Goal: Check status: Check status

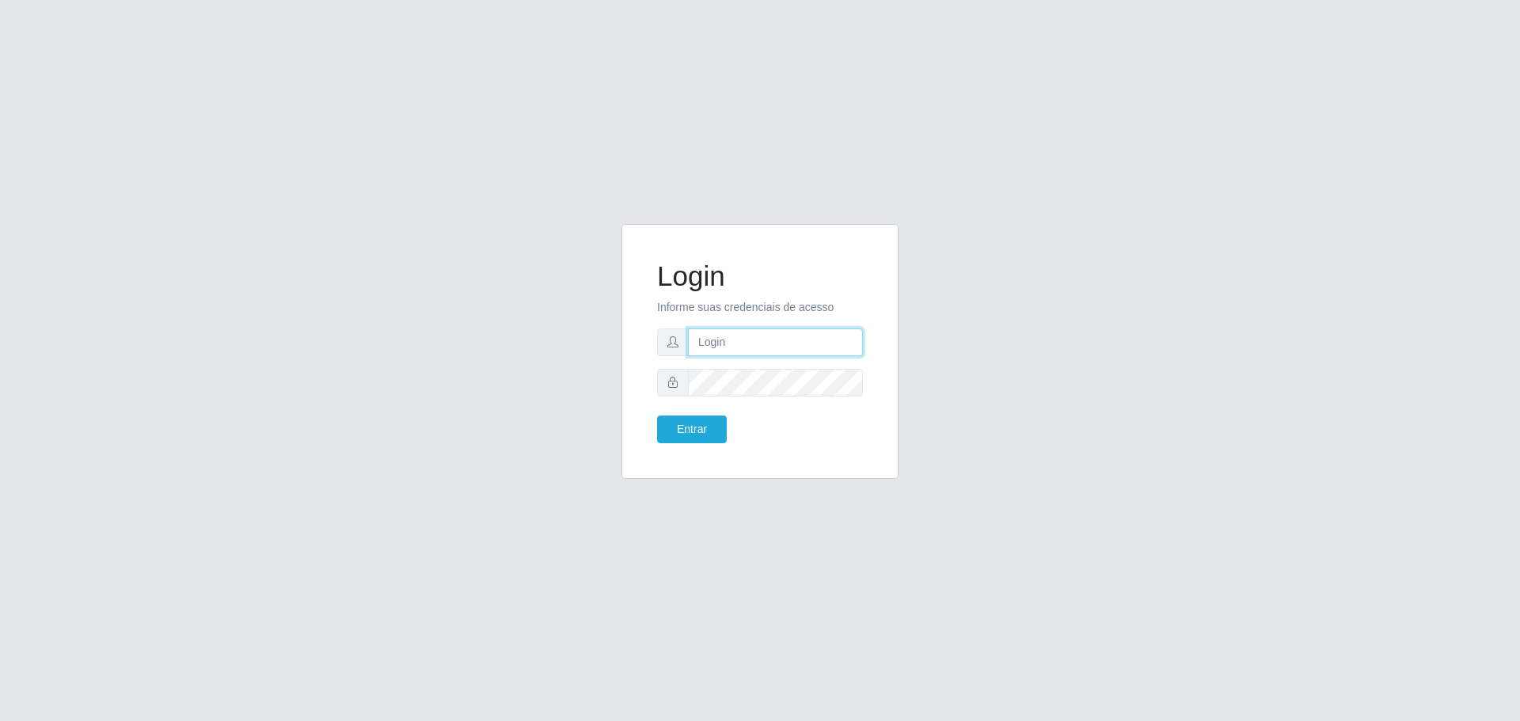
click at [722, 333] on input "text" at bounding box center [775, 342] width 175 height 28
type input "[EMAIL_ADDRESS][DOMAIN_NAME]"
click at [657, 416] on button "Entrar" at bounding box center [692, 430] width 70 height 28
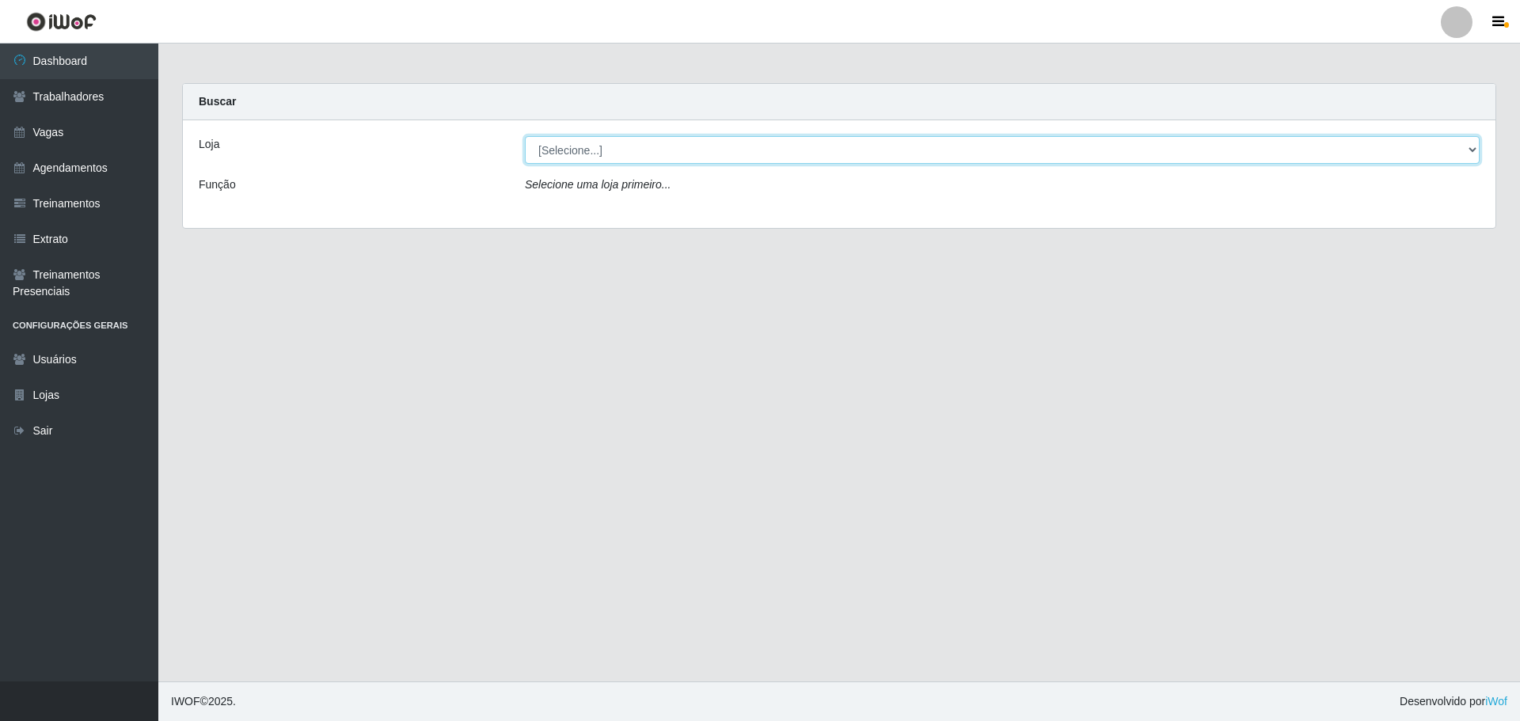
click at [1470, 150] on select "[Selecione...] Carone - [GEOGRAPHIC_DATA]" at bounding box center [1002, 150] width 955 height 28
select select "506"
click at [525, 136] on select "[Selecione...] Carone - [GEOGRAPHIC_DATA]" at bounding box center [1002, 150] width 955 height 28
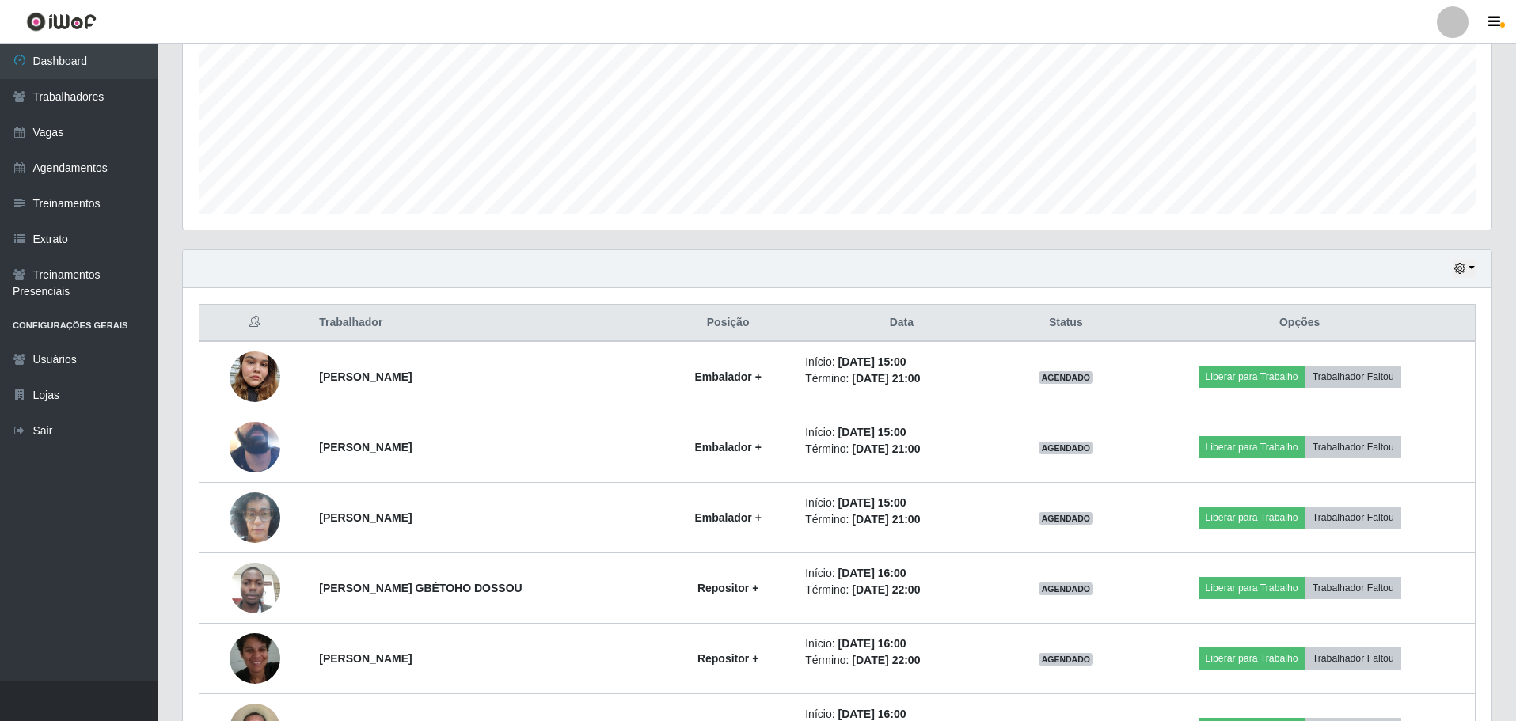
scroll to position [233, 0]
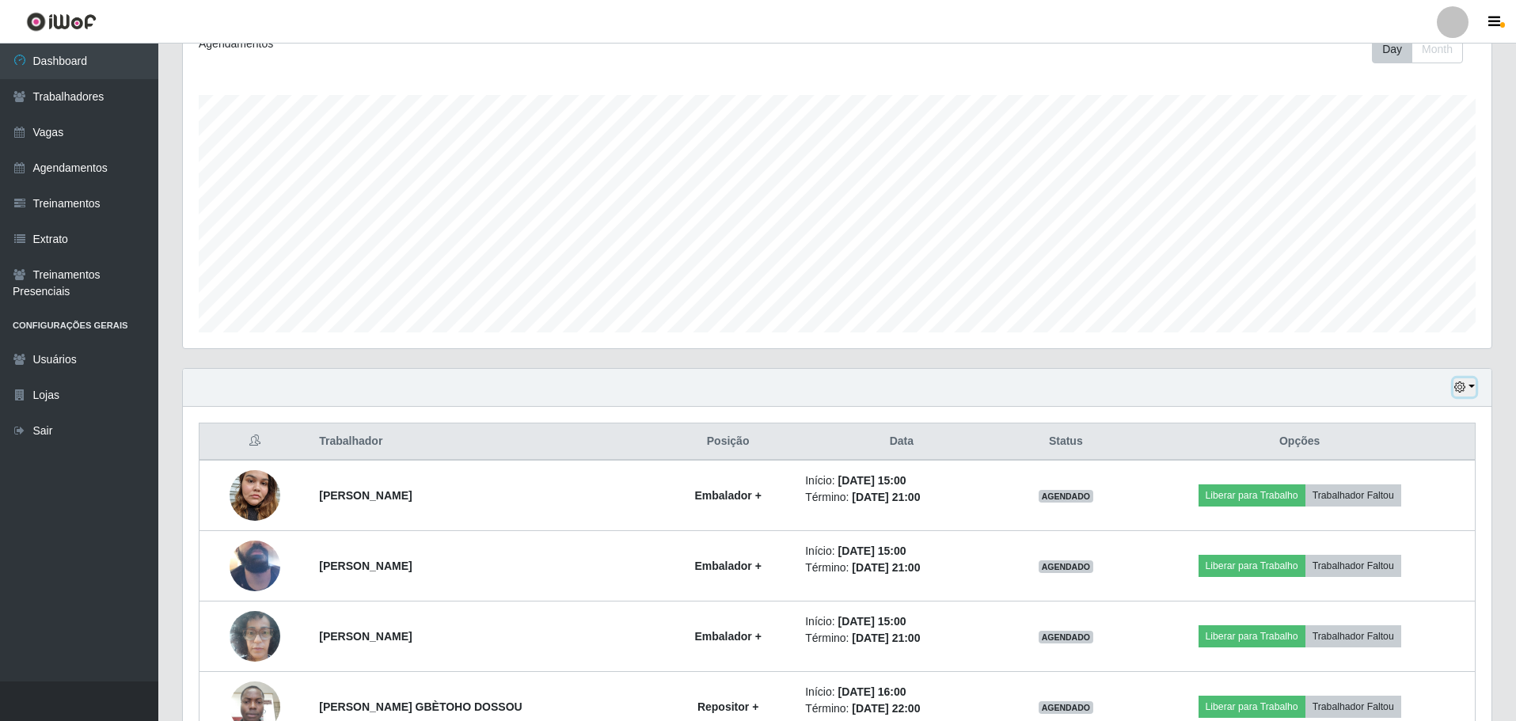
click at [1472, 386] on button "button" at bounding box center [1464, 387] width 22 height 18
click at [1391, 439] on button "1 dia" at bounding box center [1411, 448] width 125 height 33
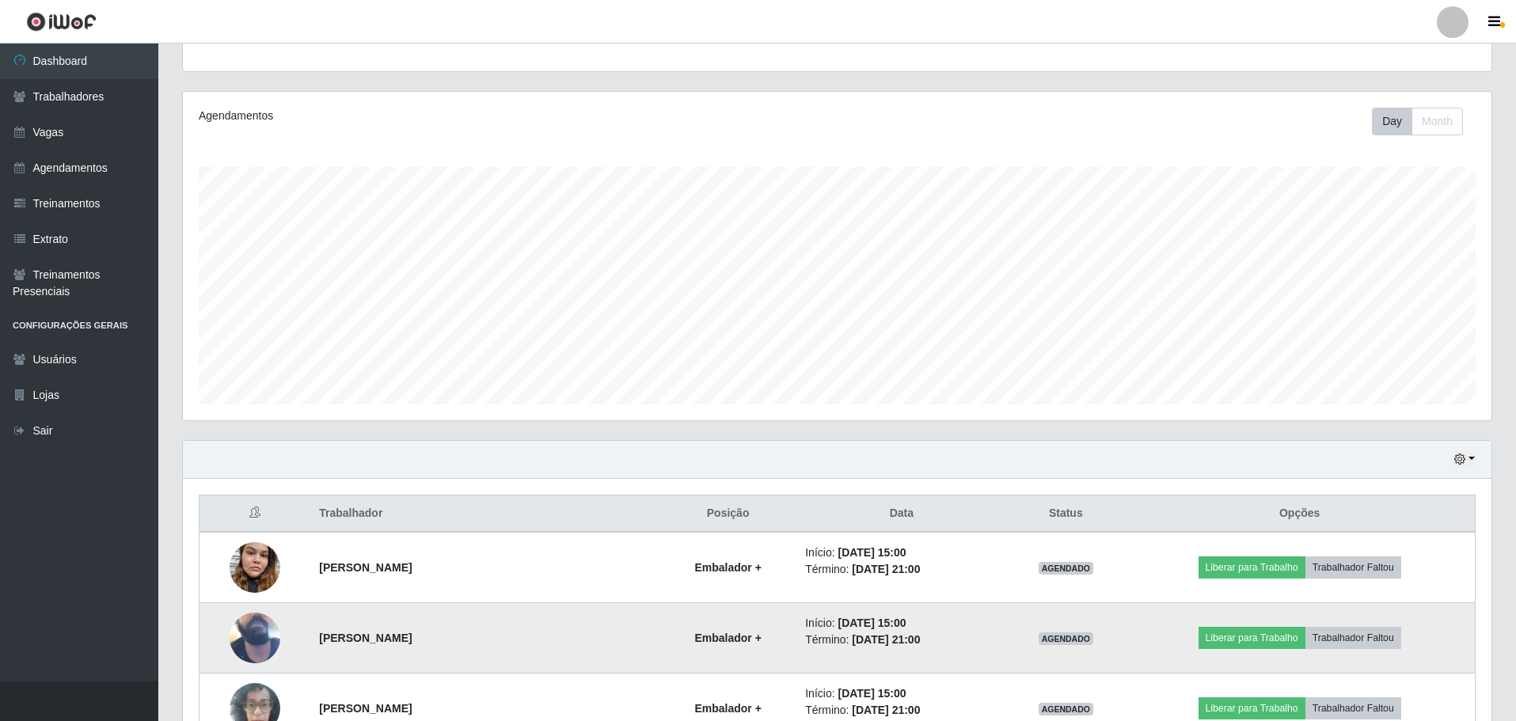
scroll to position [154, 0]
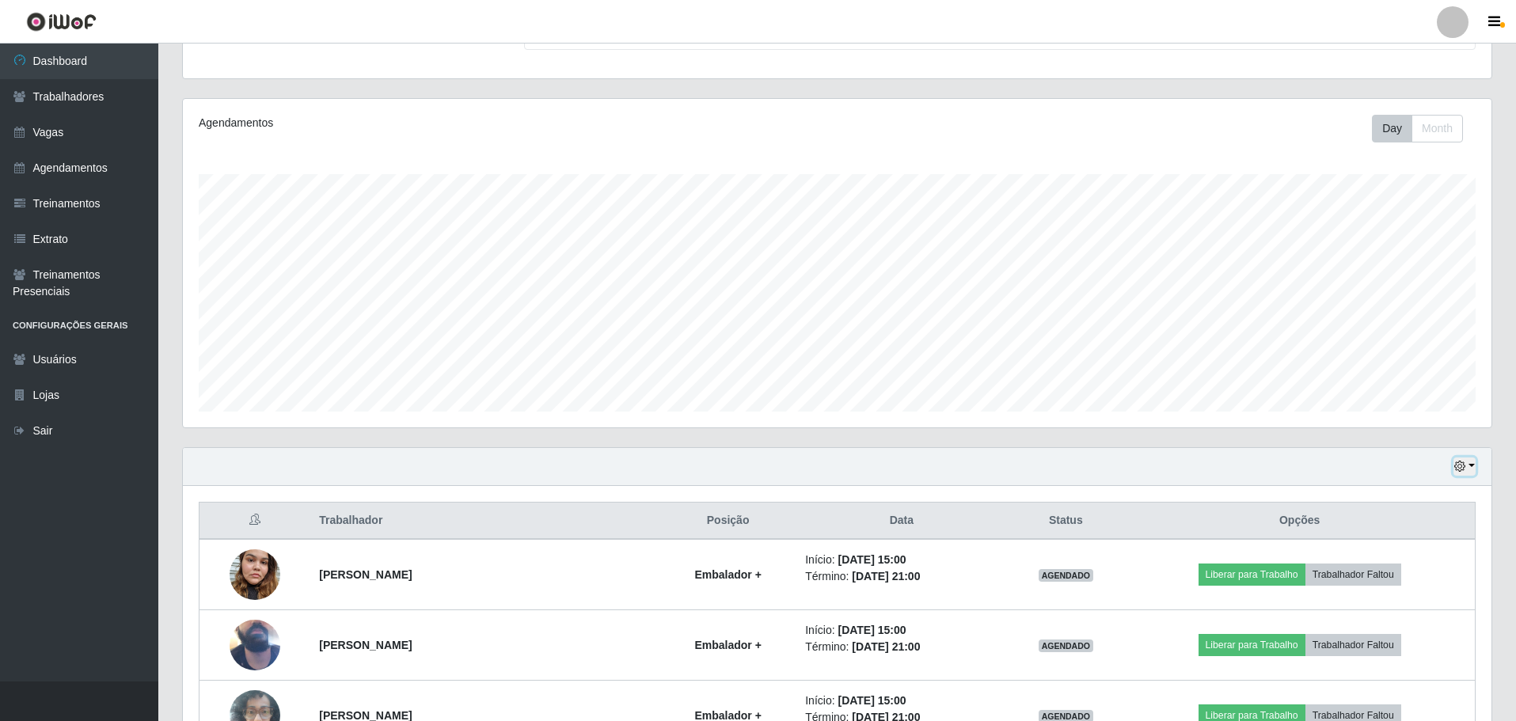
click at [1473, 467] on button "button" at bounding box center [1464, 466] width 22 height 18
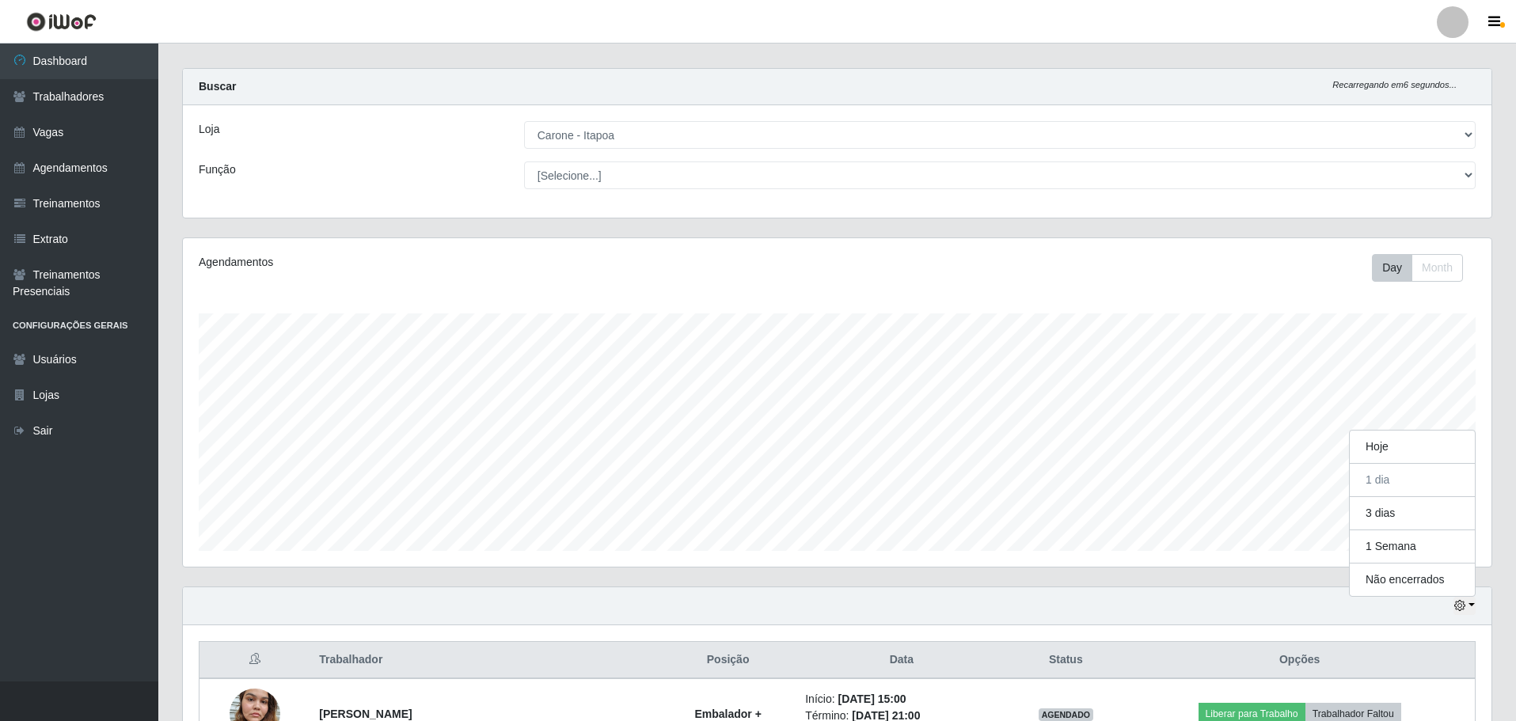
scroll to position [0, 0]
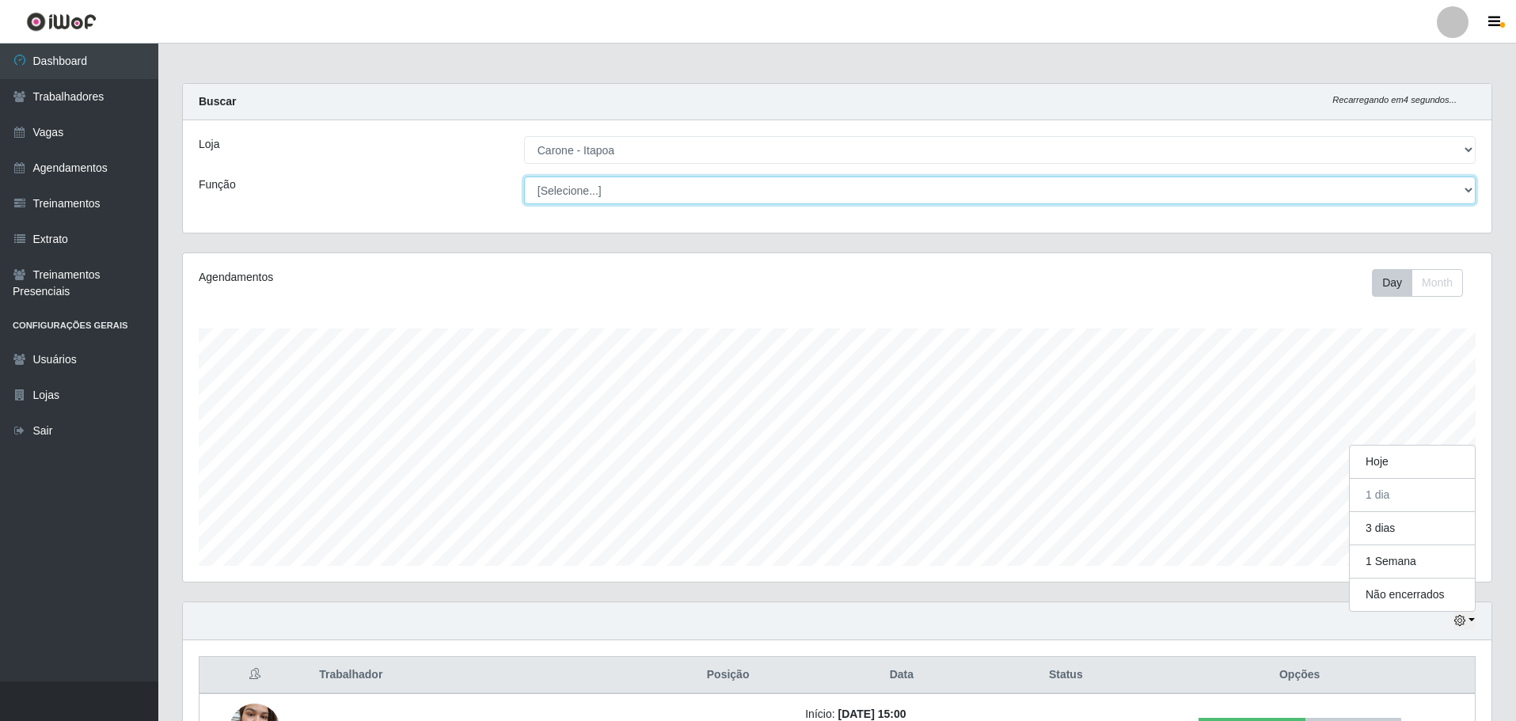
click at [1466, 187] on select "[Selecione...] Embalador Embalador + Embalador ++ Repositor Repositor + Reposit…" at bounding box center [999, 190] width 951 height 28
click at [1468, 192] on select "[Selecione...] Embalador Embalador + Embalador ++ Repositor Repositor + Reposit…" at bounding box center [999, 190] width 951 height 28
click at [524, 176] on select "[Selecione...] Embalador Embalador + Embalador ++ Repositor Repositor + Reposit…" at bounding box center [999, 190] width 951 height 28
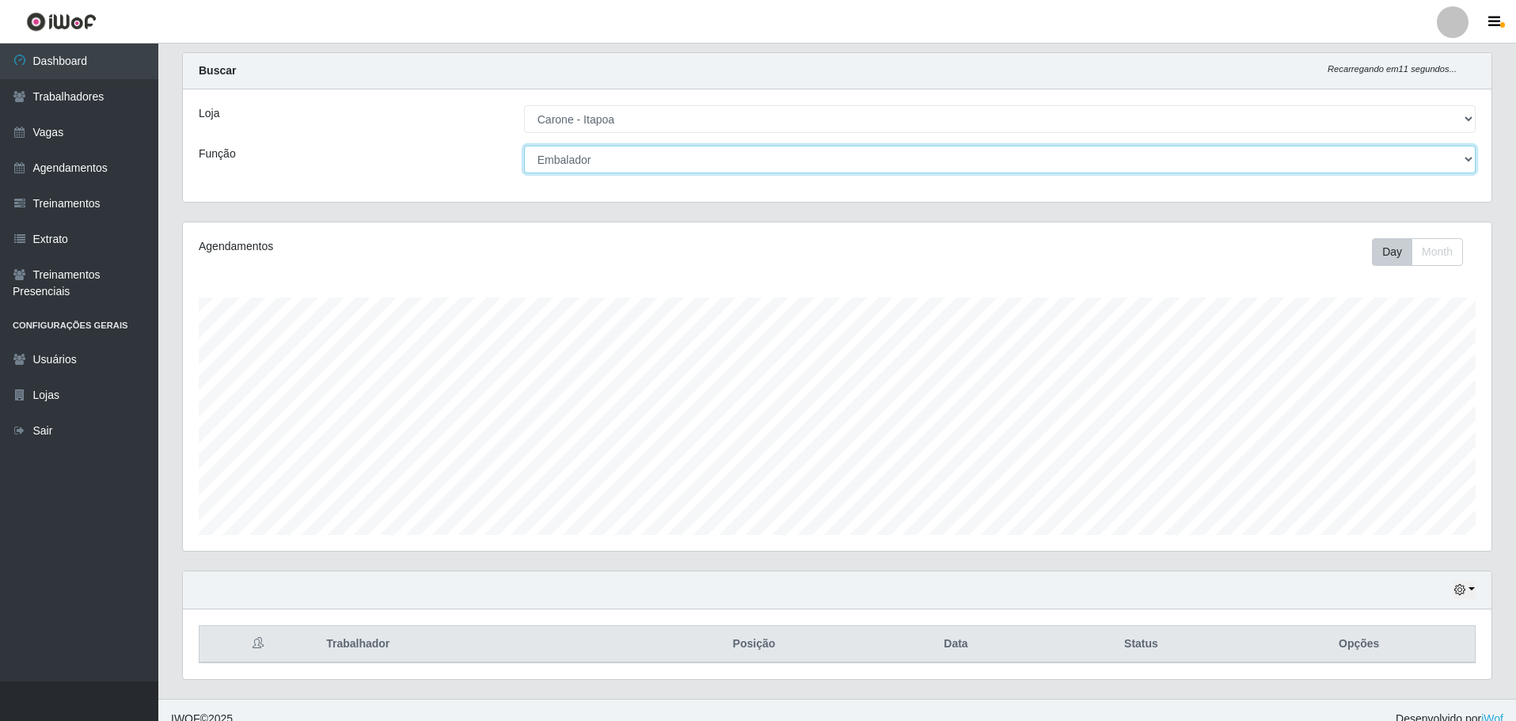
scroll to position [48, 0]
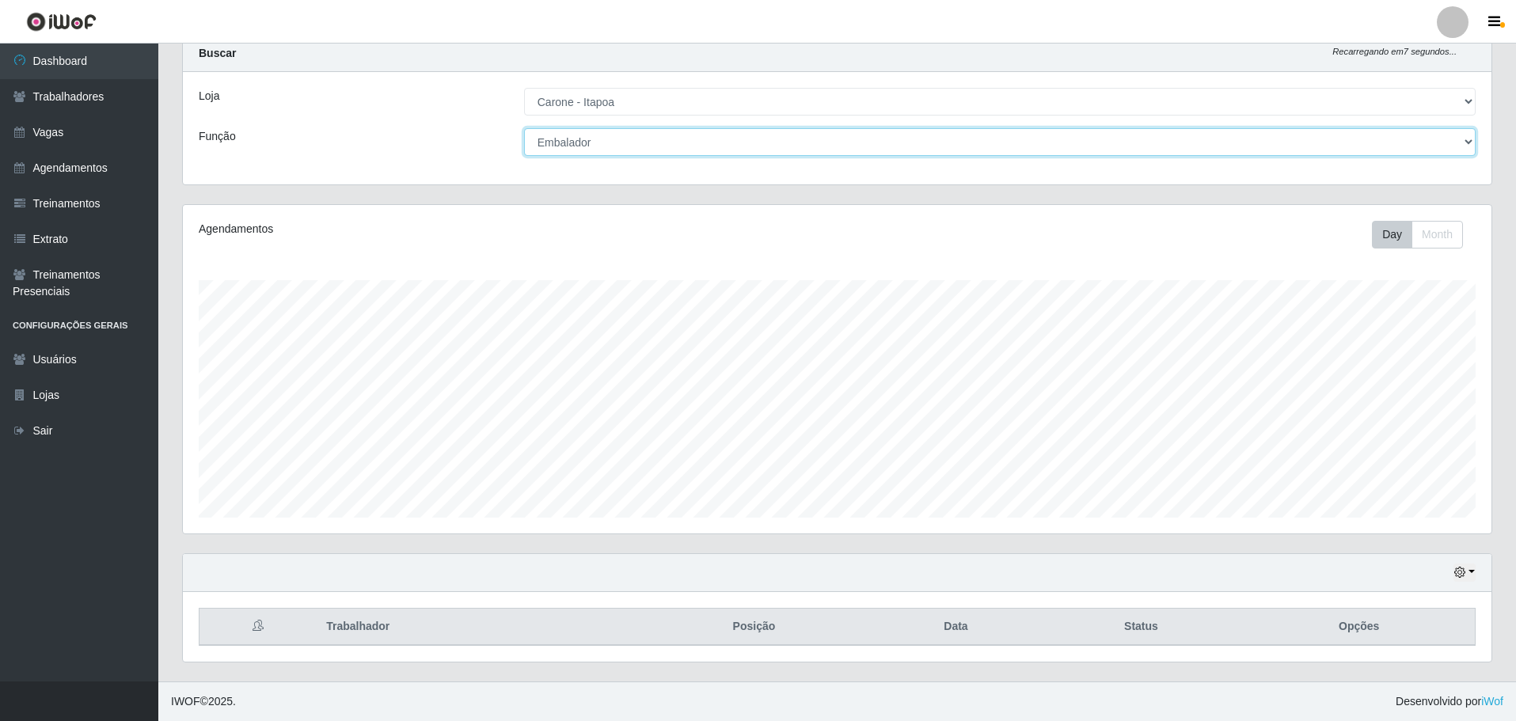
click at [1467, 142] on select "[Selecione...] Embalador Embalador + Embalador ++ Repositor Repositor + Reposit…" at bounding box center [999, 142] width 951 height 28
select select "70"
click at [524, 128] on select "[Selecione...] Embalador Embalador + Embalador ++ Repositor Repositor + Reposit…" at bounding box center [999, 142] width 951 height 28
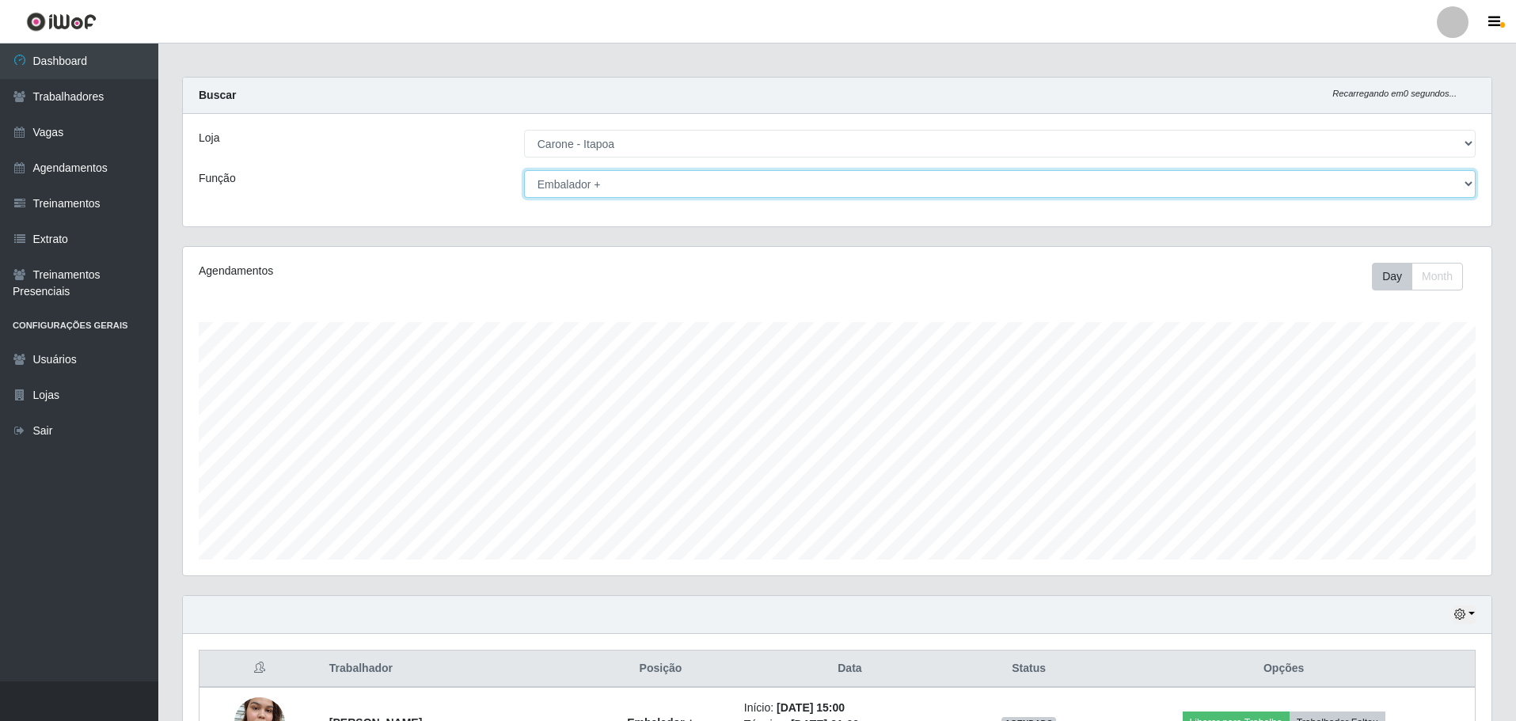
scroll to position [0, 0]
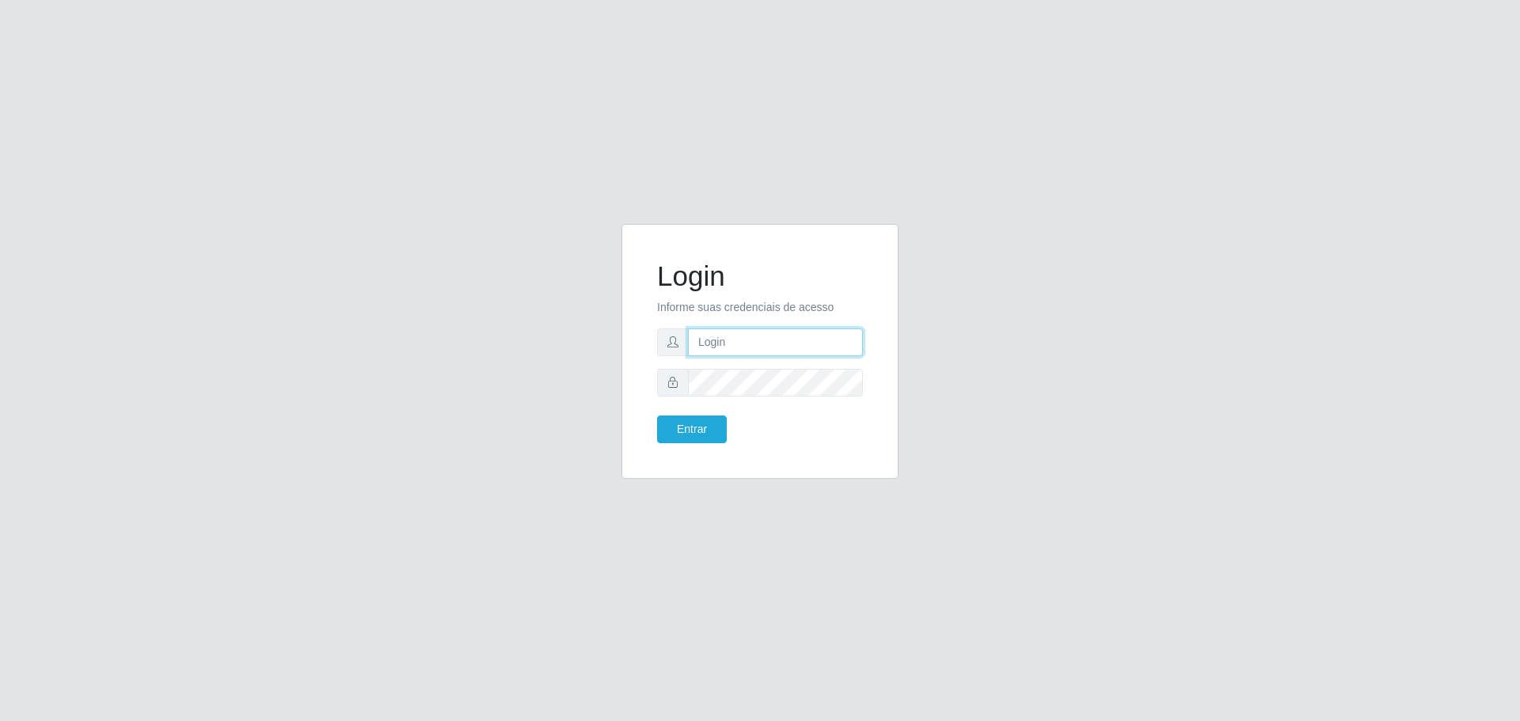
click at [723, 351] on input "text" at bounding box center [775, 342] width 175 height 28
type input "[EMAIL_ADDRESS][DOMAIN_NAME]"
click at [657, 416] on button "Entrar" at bounding box center [692, 430] width 70 height 28
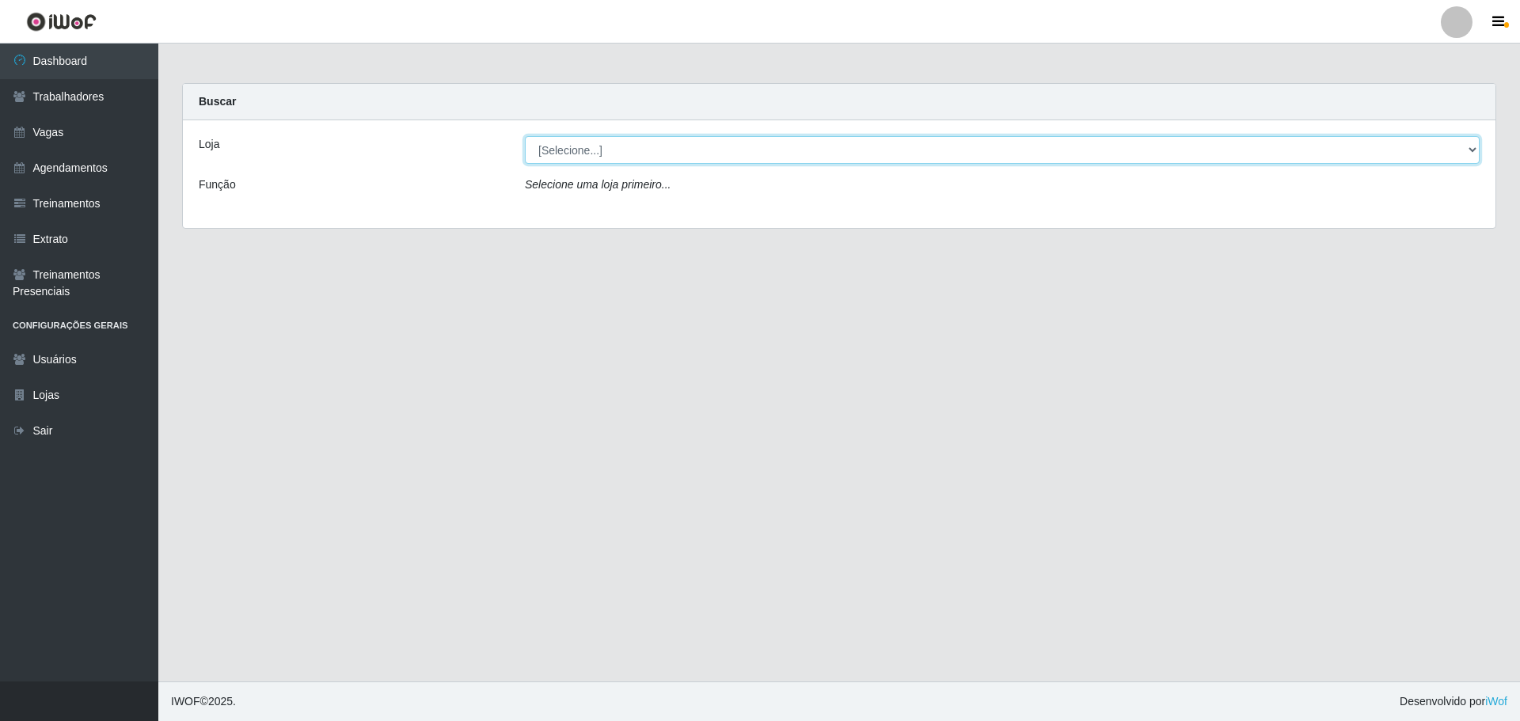
click at [1471, 150] on select "[Selecione...] Carone - [GEOGRAPHIC_DATA]" at bounding box center [1002, 150] width 955 height 28
select select "506"
click at [525, 136] on select "[Selecione...] Carone - [GEOGRAPHIC_DATA]" at bounding box center [1002, 150] width 955 height 28
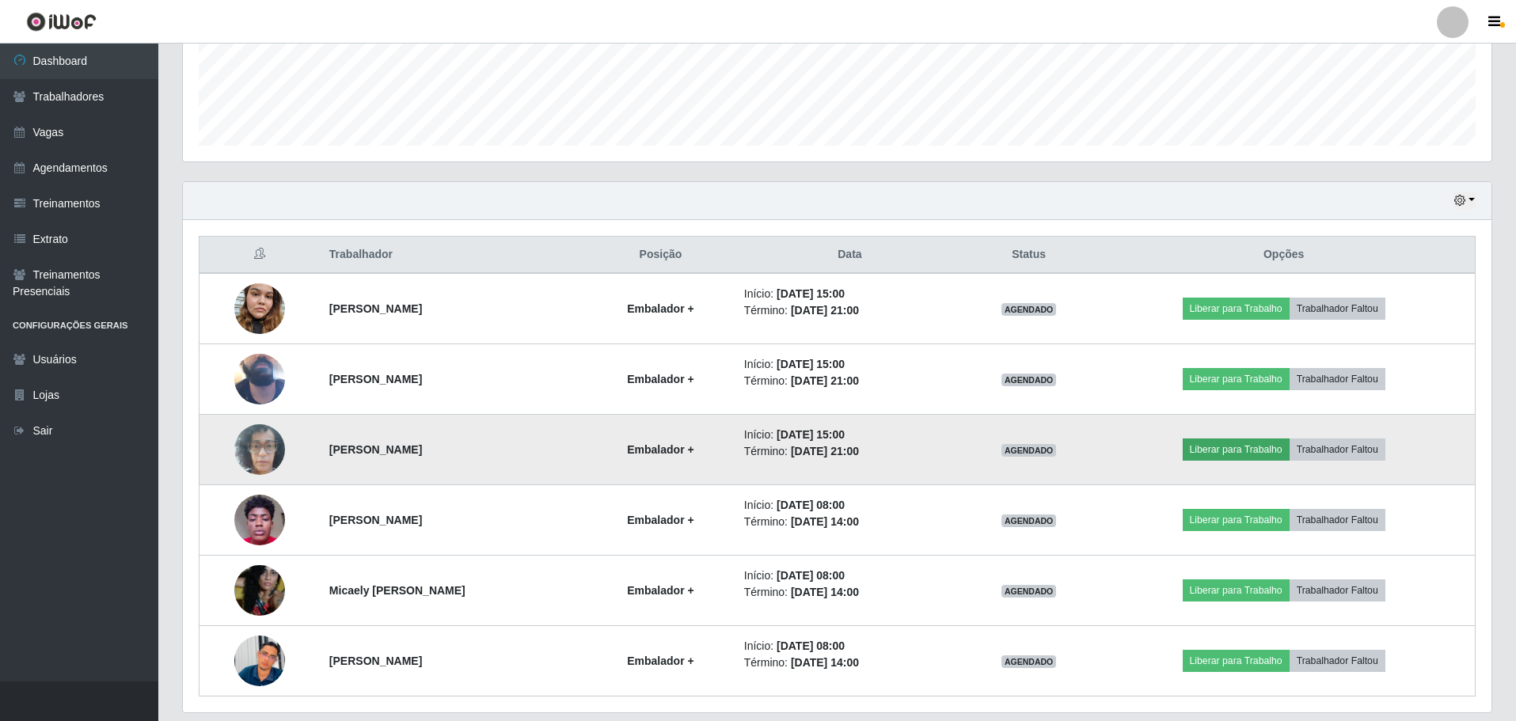
scroll to position [392, 0]
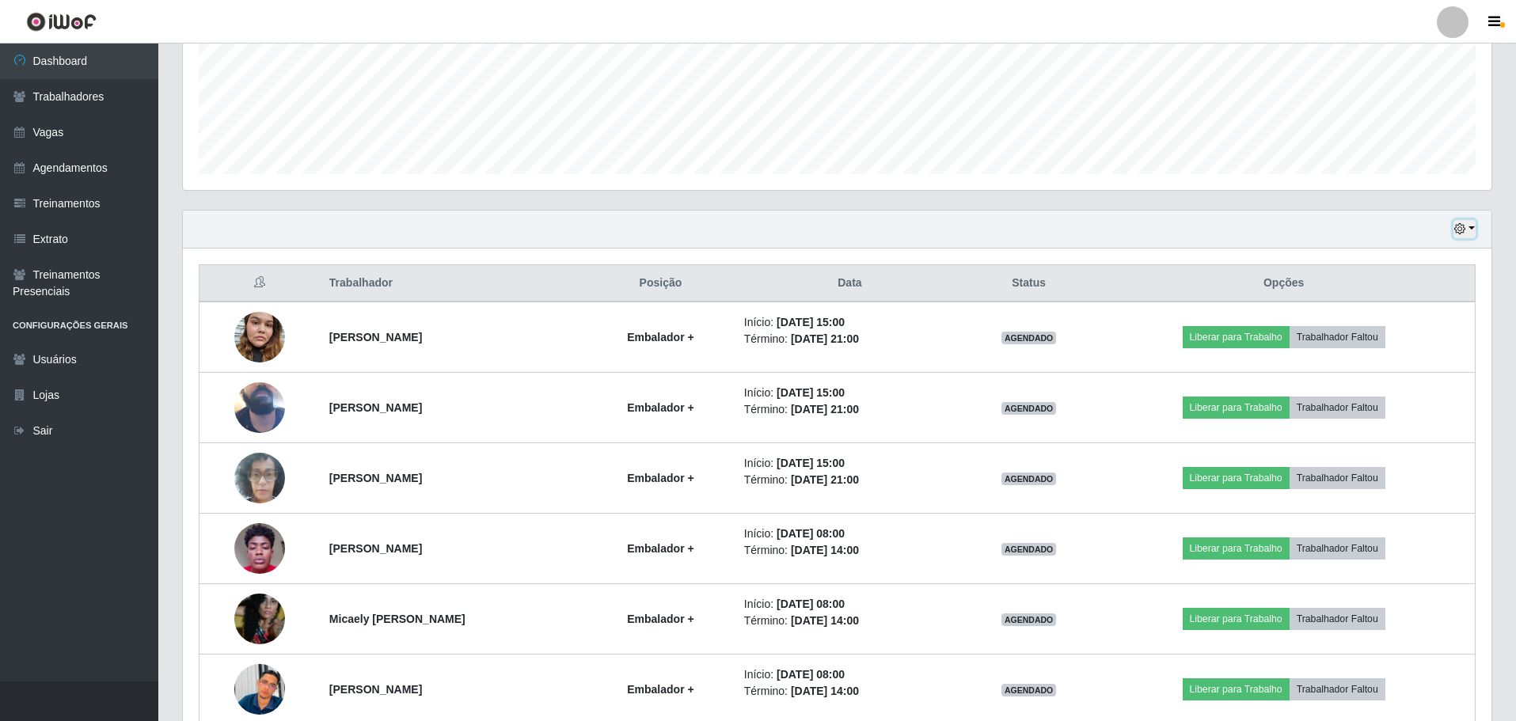
click at [1473, 230] on button "button" at bounding box center [1464, 229] width 22 height 18
click at [1395, 297] on button "1 dia" at bounding box center [1411, 290] width 125 height 33
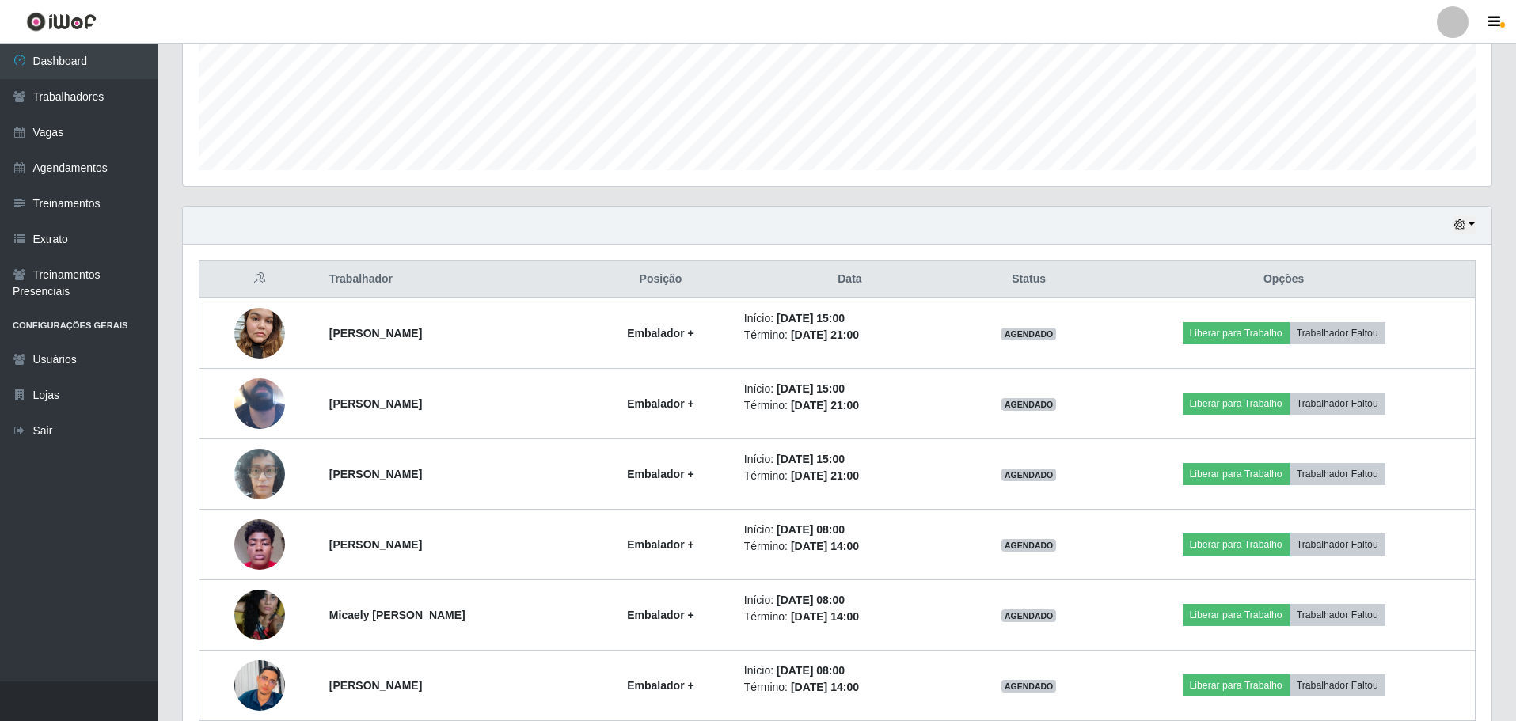
scroll to position [471, 0]
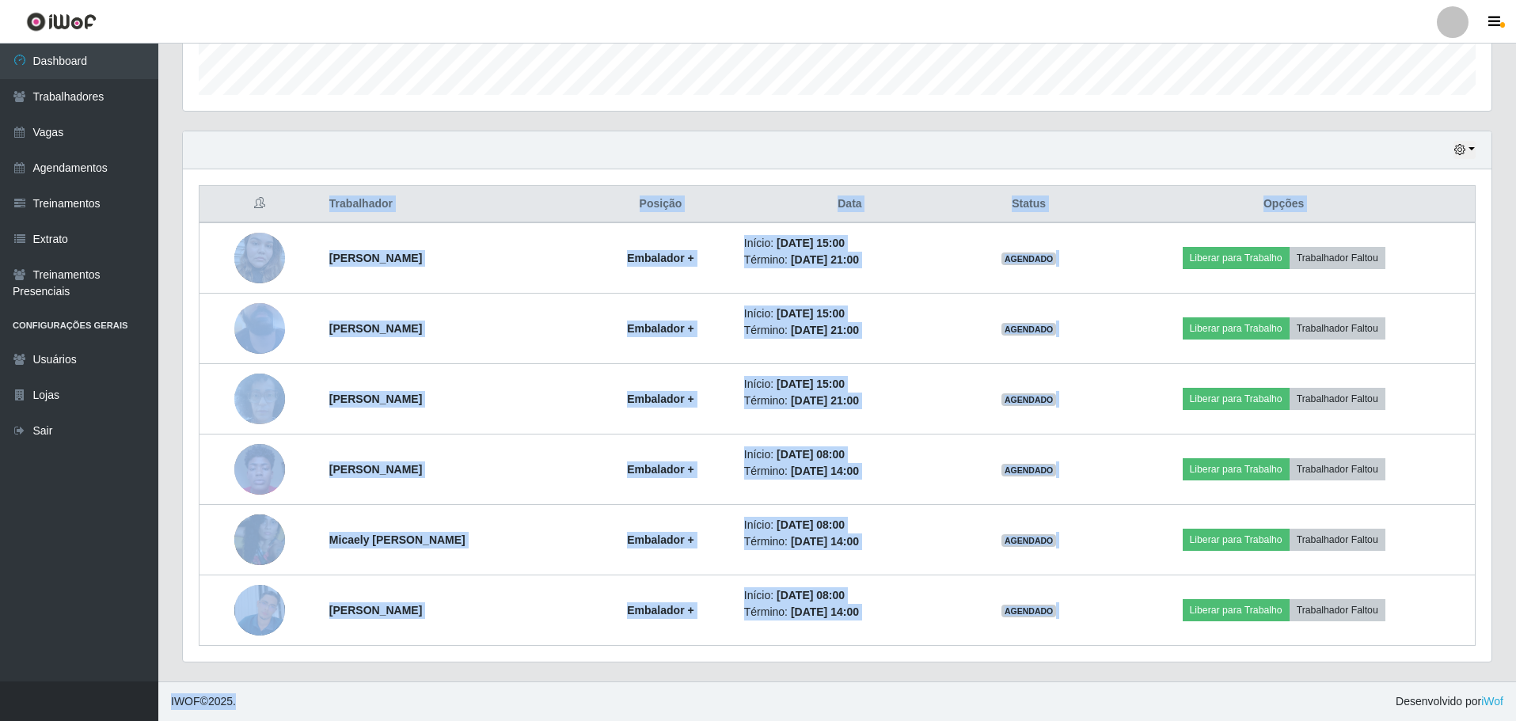
drag, startPoint x: 196, startPoint y: 252, endPoint x: 696, endPoint y: 758, distance: 710.8
click at [696, 720] on html "Perfil Alterar Senha Sair Dashboard Trabalhadores Vagas Agendamentos Treinament…" at bounding box center [758, 125] width 1516 height 1192
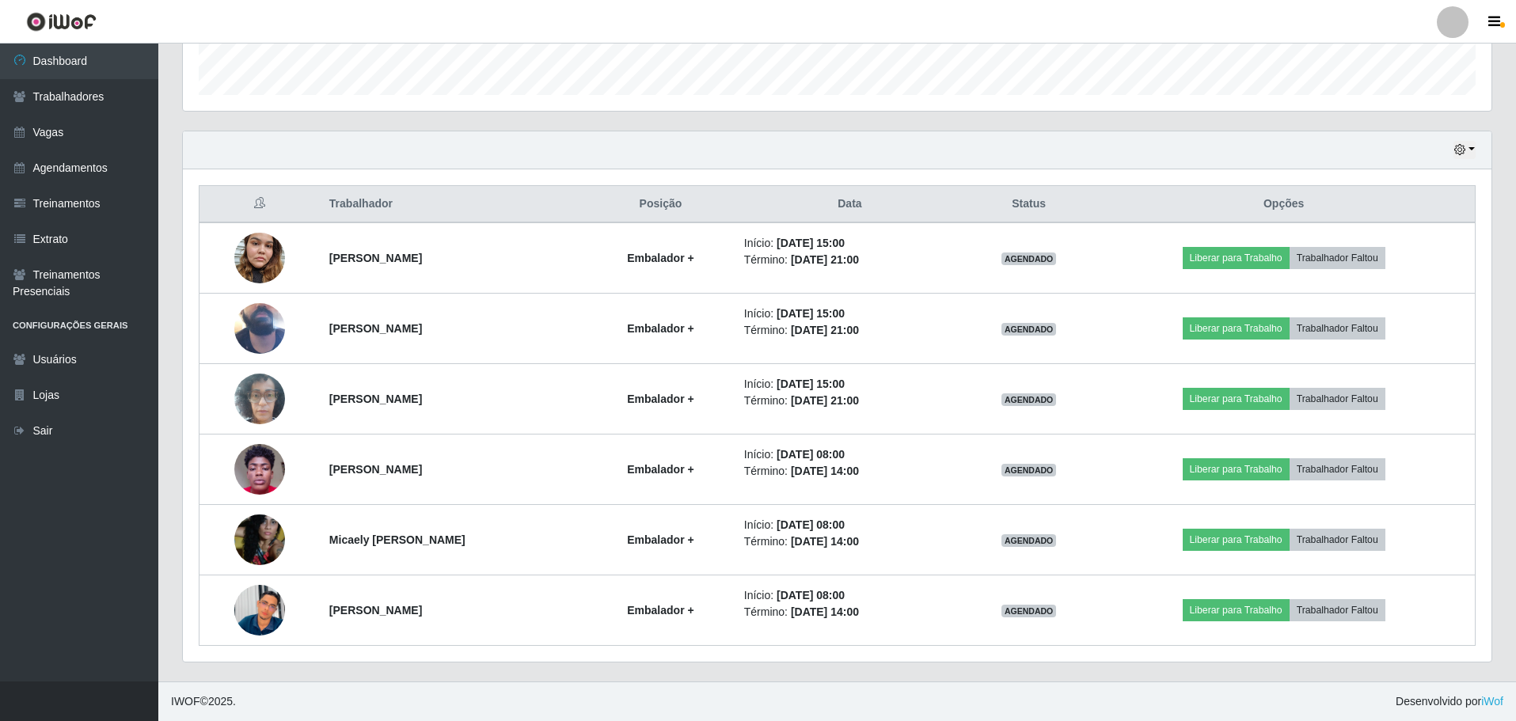
click at [672, 152] on div "Hoje 1 dia 3 dias 1 Semana Não encerrados" at bounding box center [837, 150] width 1308 height 38
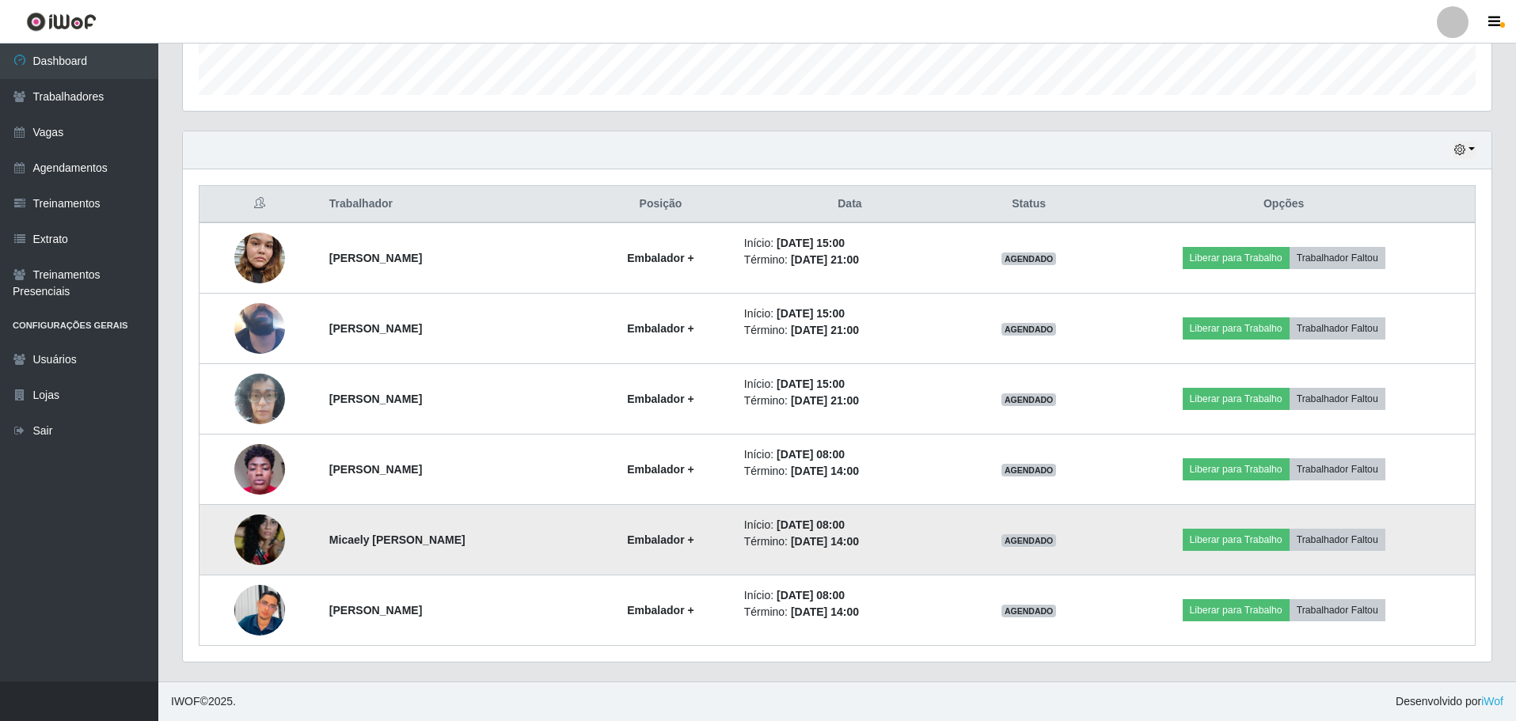
drag, startPoint x: 287, startPoint y: 223, endPoint x: 931, endPoint y: 533, distance: 714.0
click at [931, 533] on table "Trabalhador Posição Data Status Opções [PERSON_NAME] + Início: [DATE] 15:00 Tér…" at bounding box center [837, 415] width 1277 height 461
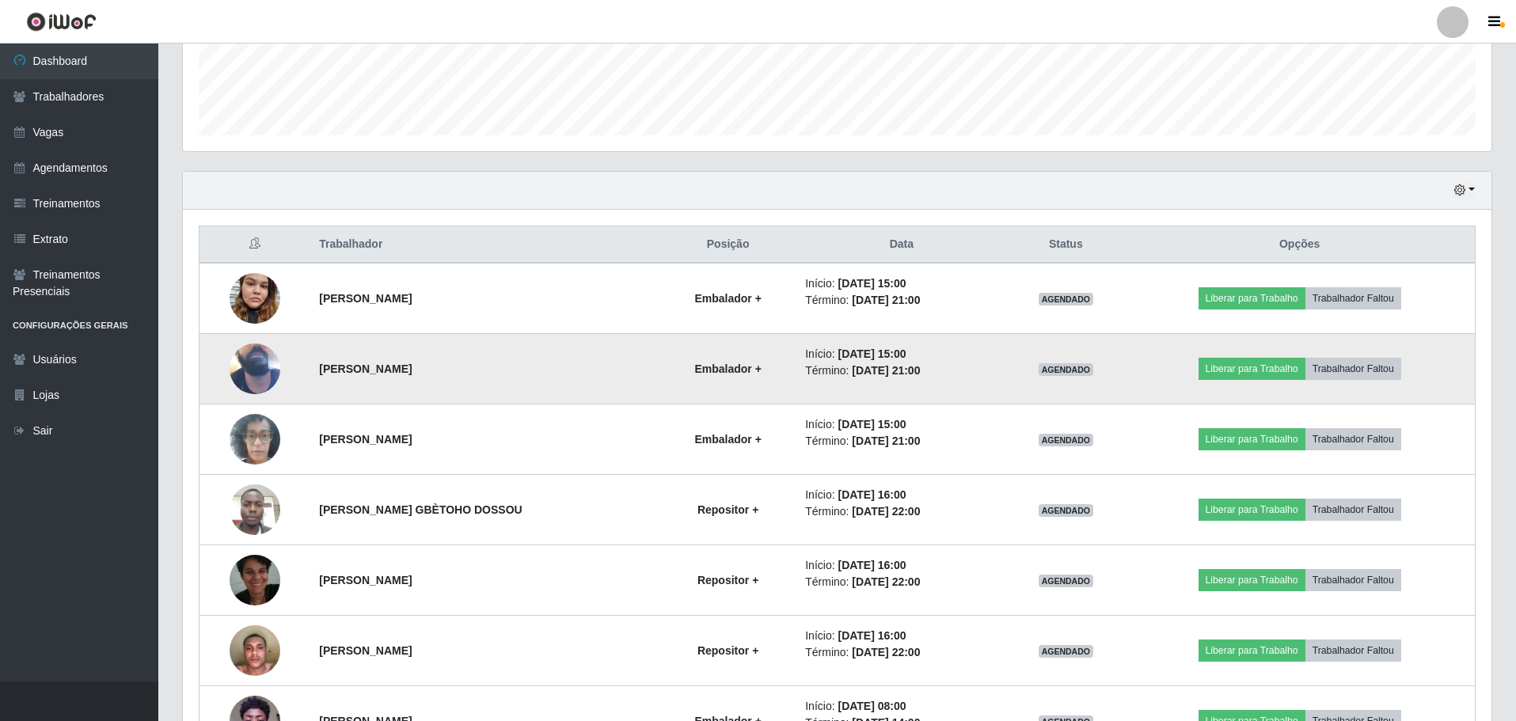
scroll to position [392, 0]
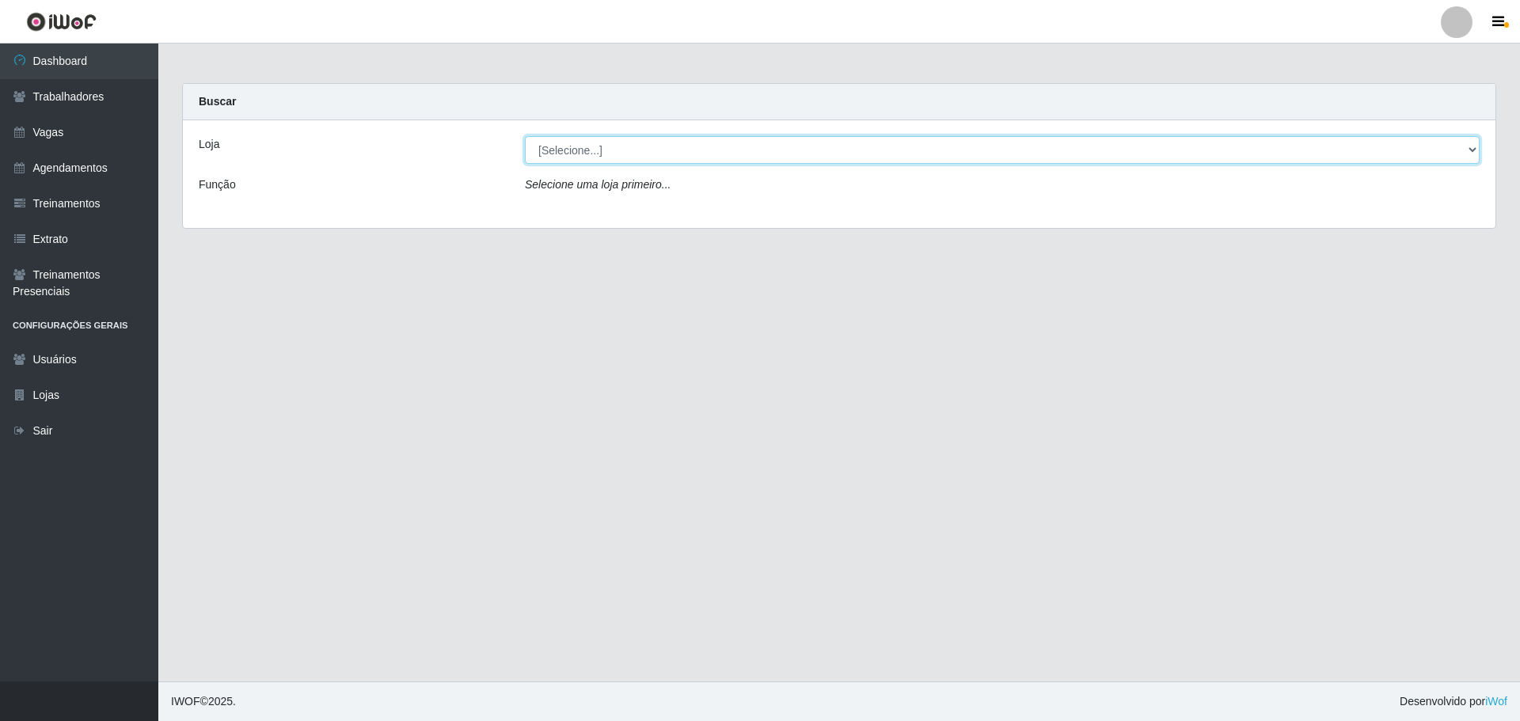
click at [1474, 151] on select "[Selecione...] Carone - [GEOGRAPHIC_DATA]" at bounding box center [1002, 150] width 955 height 28
select select "506"
click at [525, 136] on select "[Selecione...] Carone - [GEOGRAPHIC_DATA]" at bounding box center [1002, 150] width 955 height 28
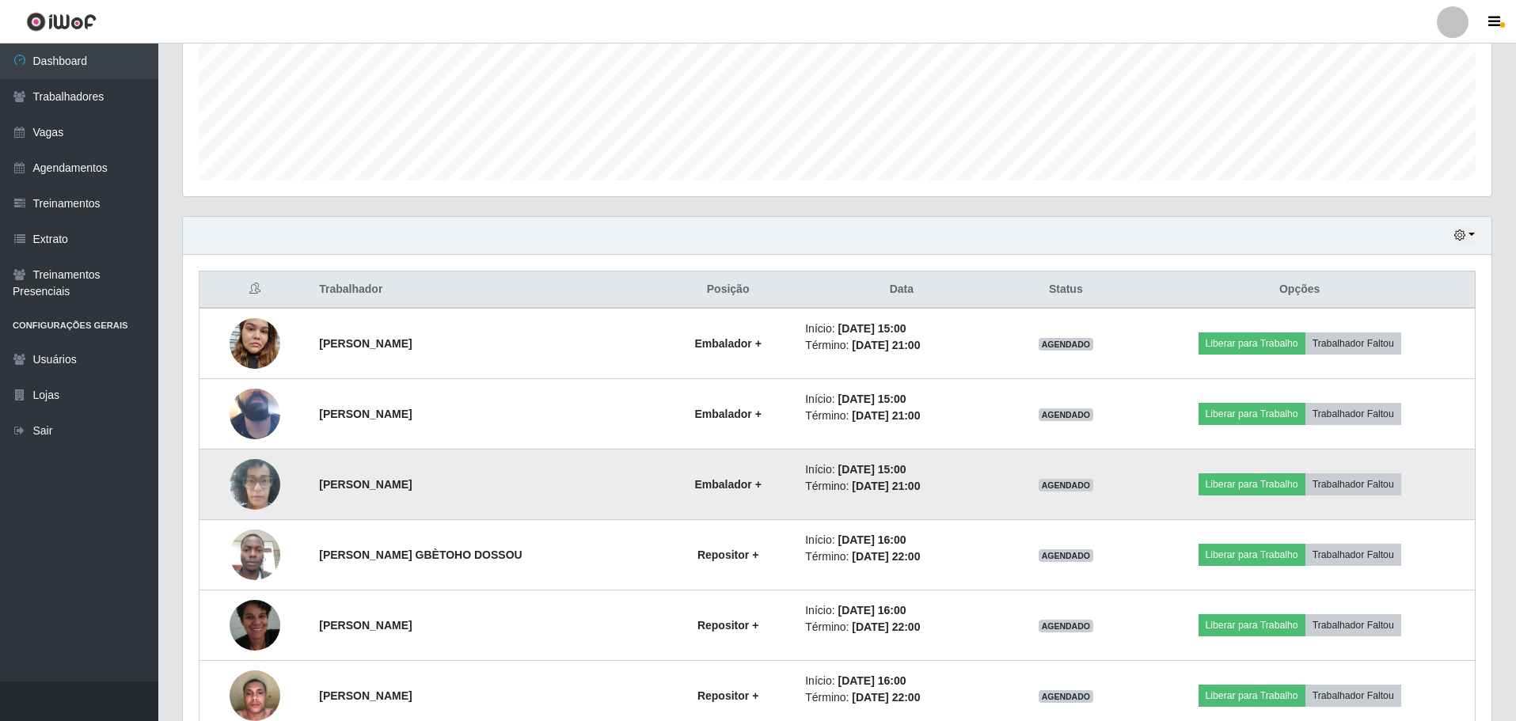
scroll to position [396, 0]
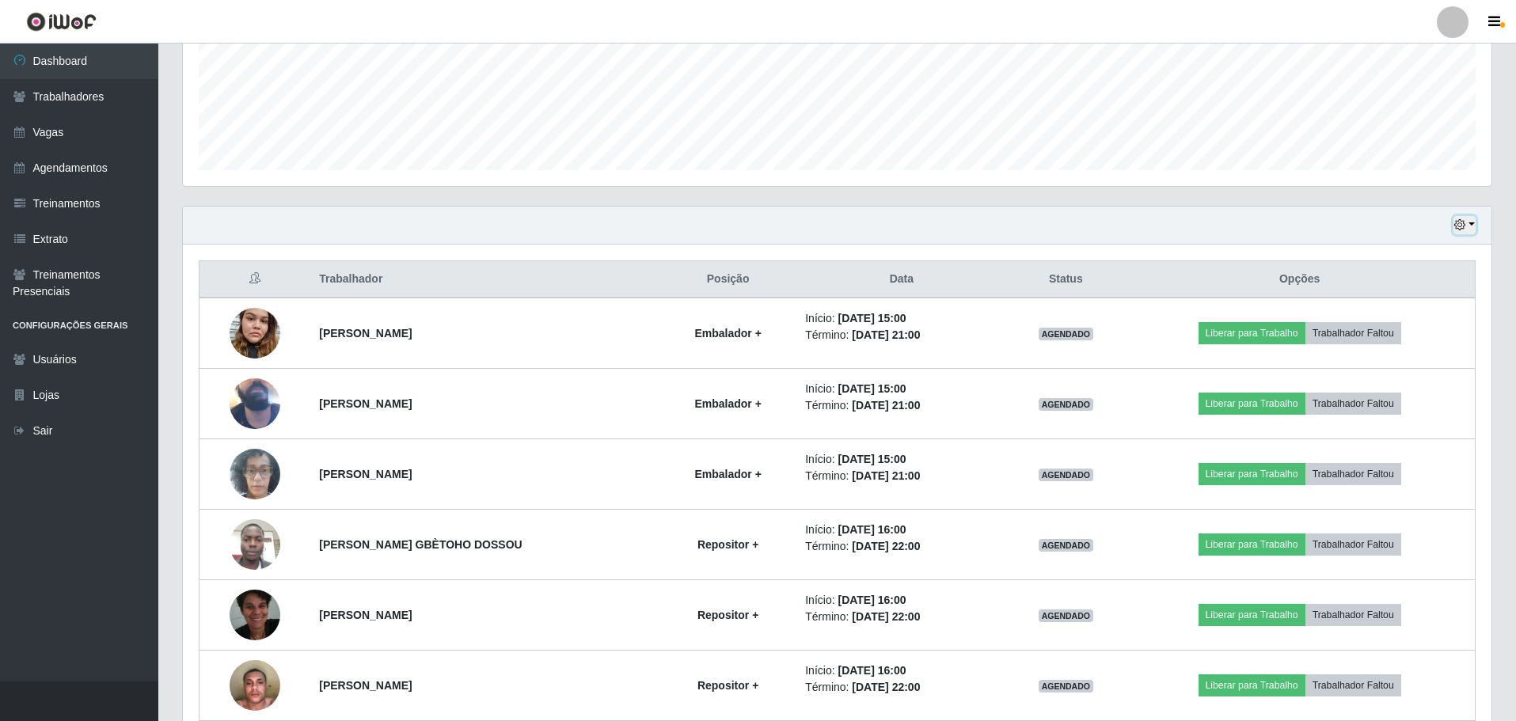
click at [1471, 219] on button "button" at bounding box center [1464, 225] width 22 height 18
click at [1382, 284] on button "1 dia" at bounding box center [1411, 286] width 125 height 33
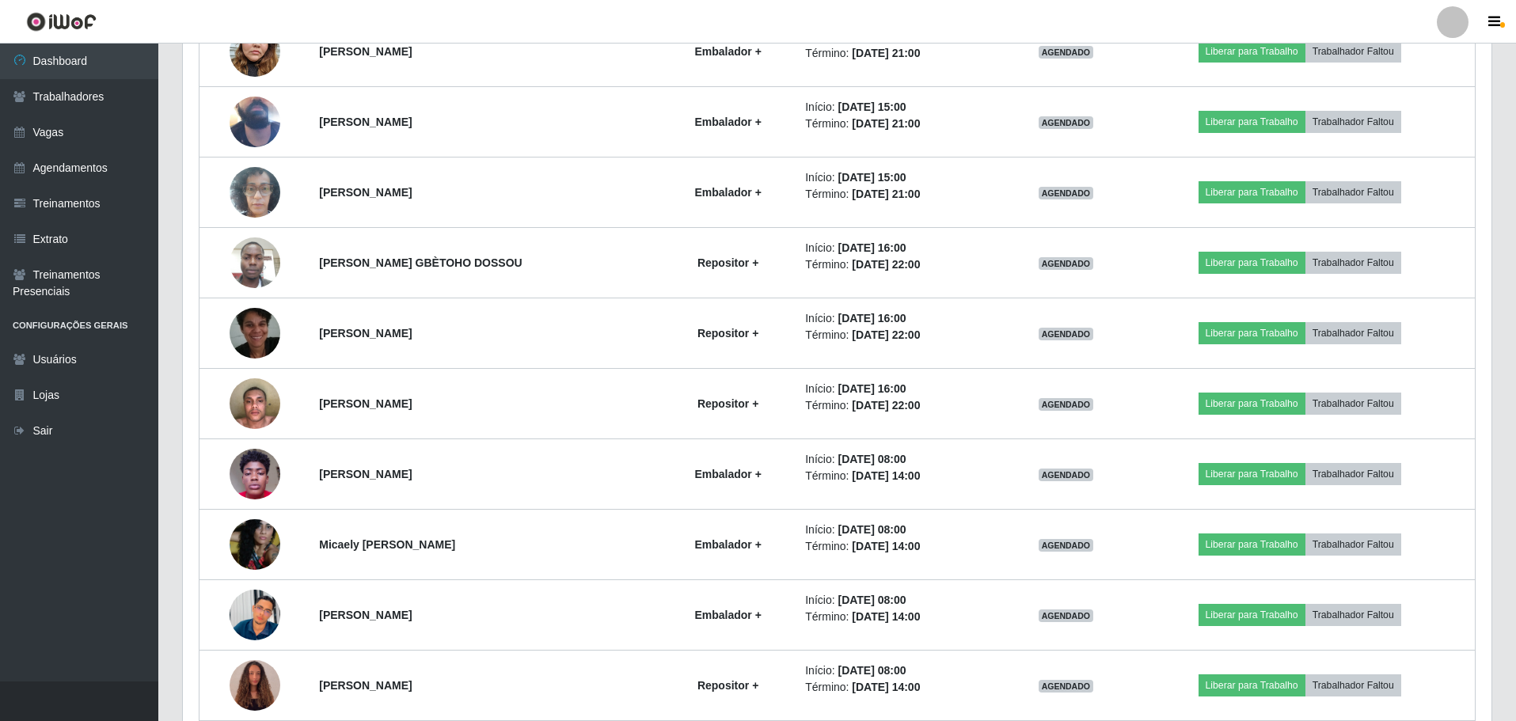
scroll to position [1316, 0]
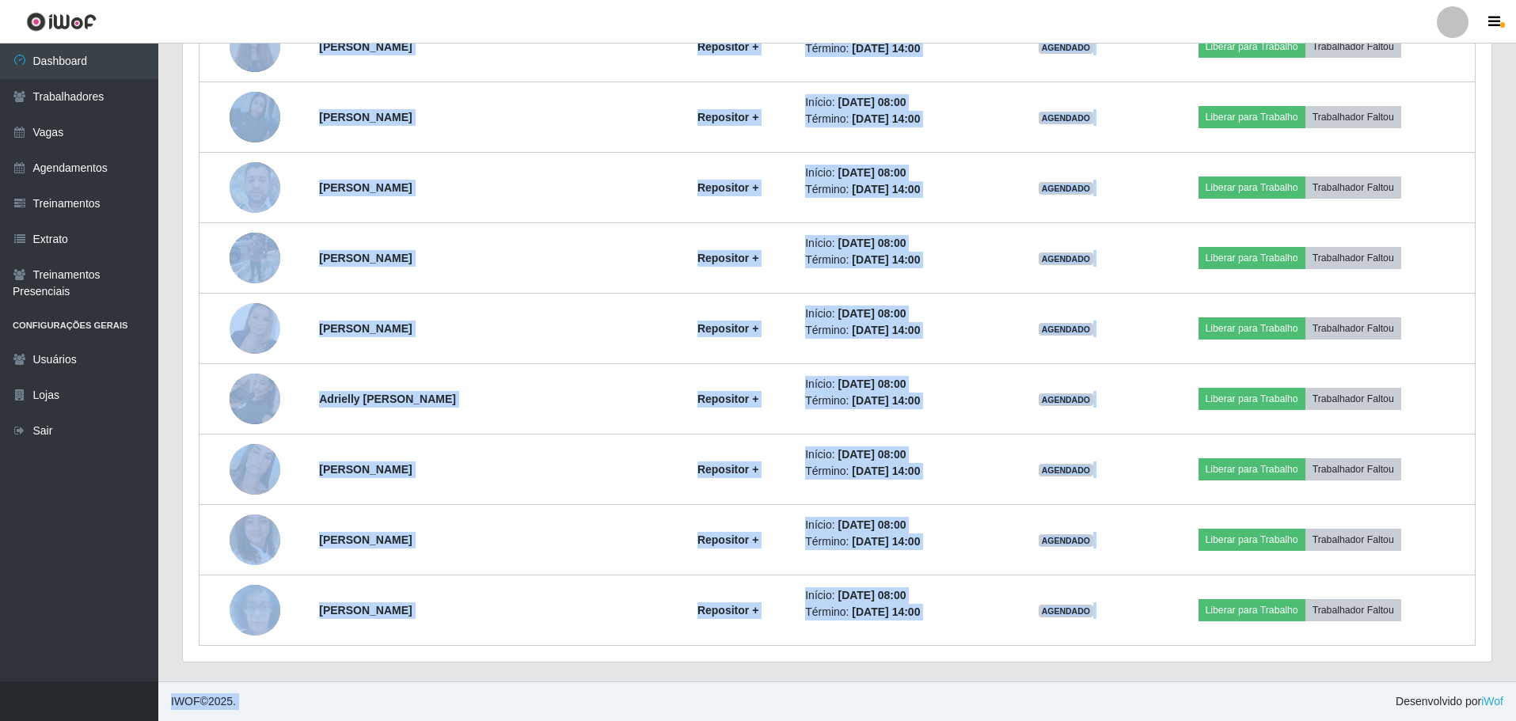
drag, startPoint x: 222, startPoint y: 302, endPoint x: 876, endPoint y: 695, distance: 763.2
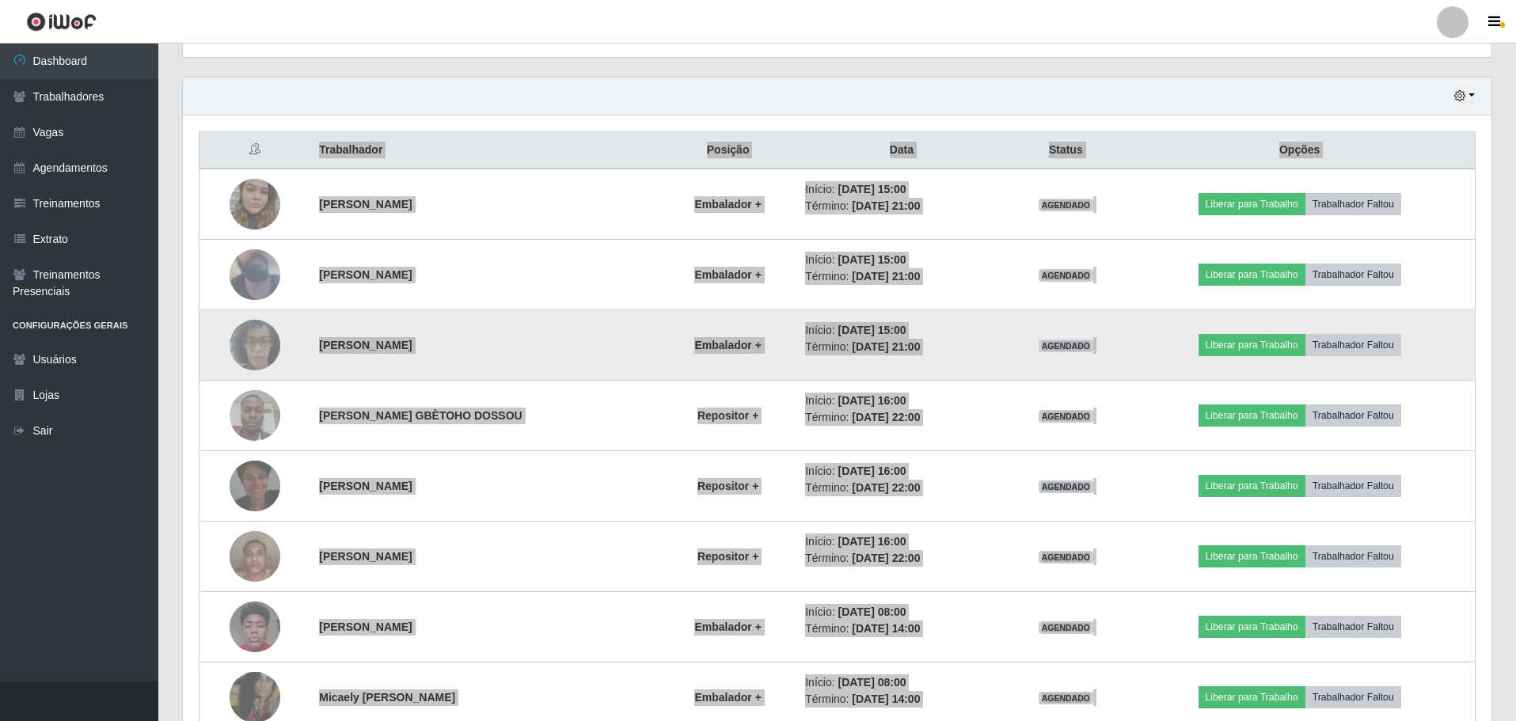
scroll to position [791138, 790158]
